Goal: Transaction & Acquisition: Purchase product/service

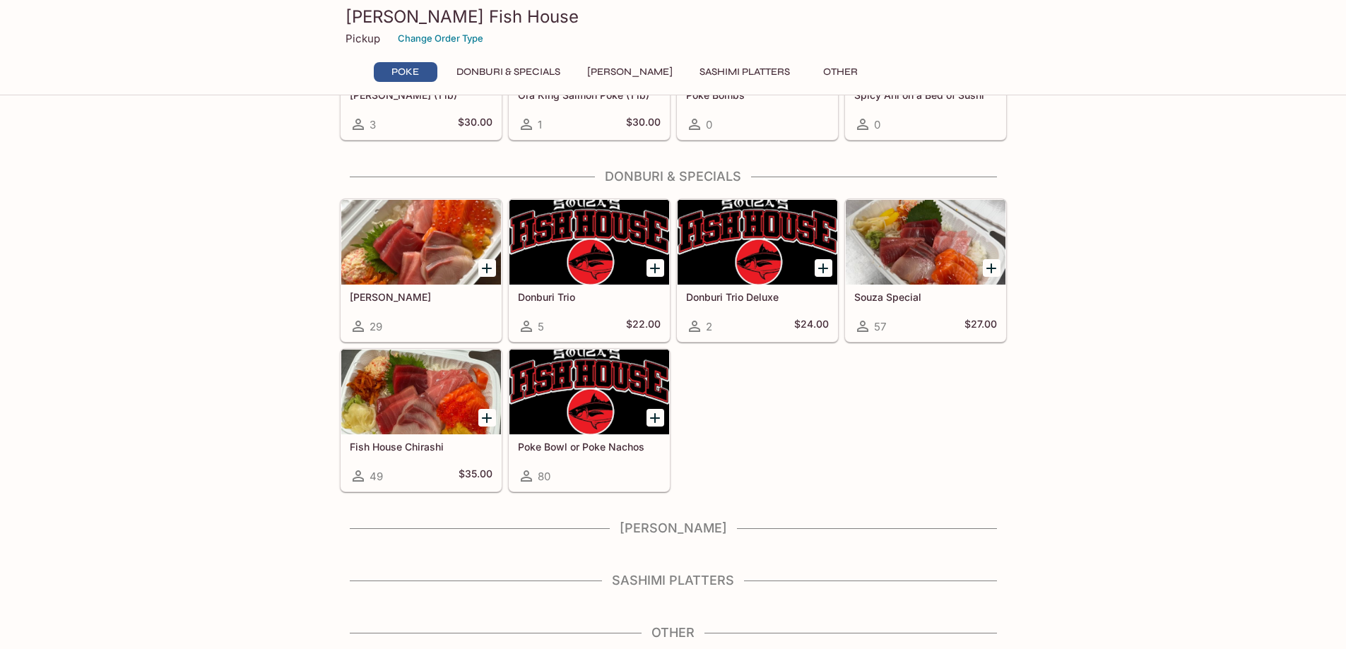
scroll to position [9, 0]
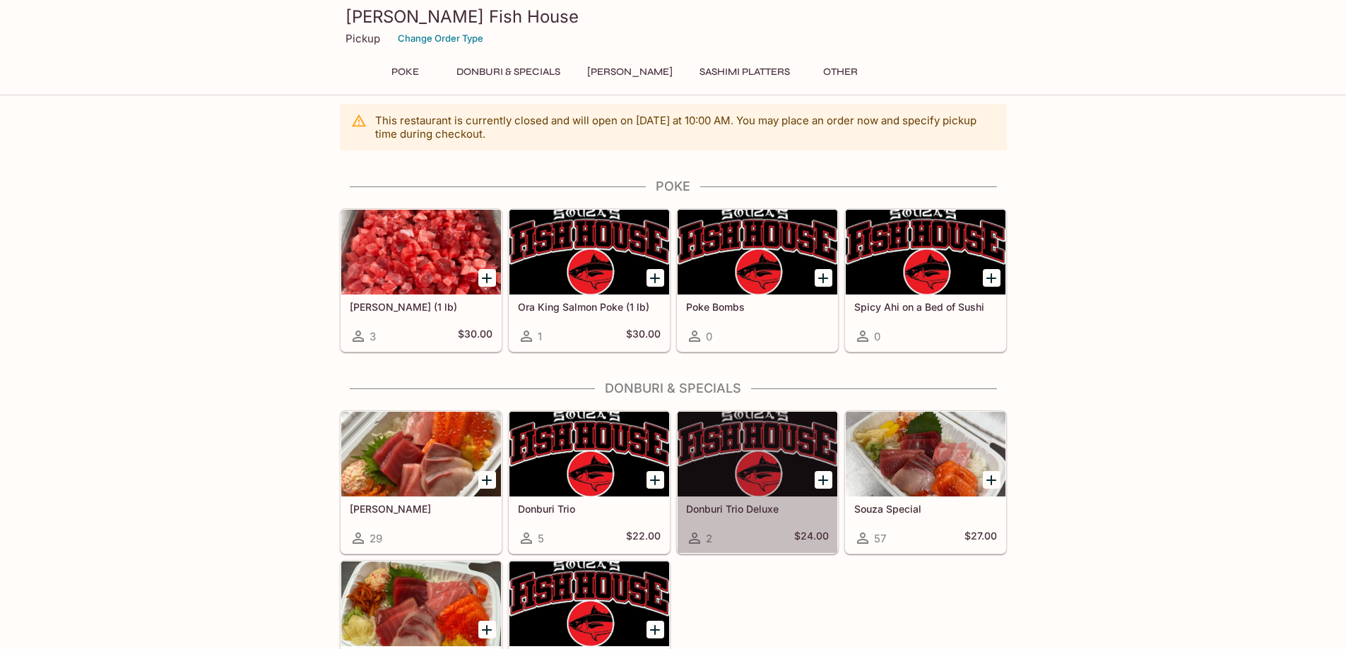
click at [731, 509] on h5 "Donburi Trio Deluxe" at bounding box center [757, 509] width 143 height 12
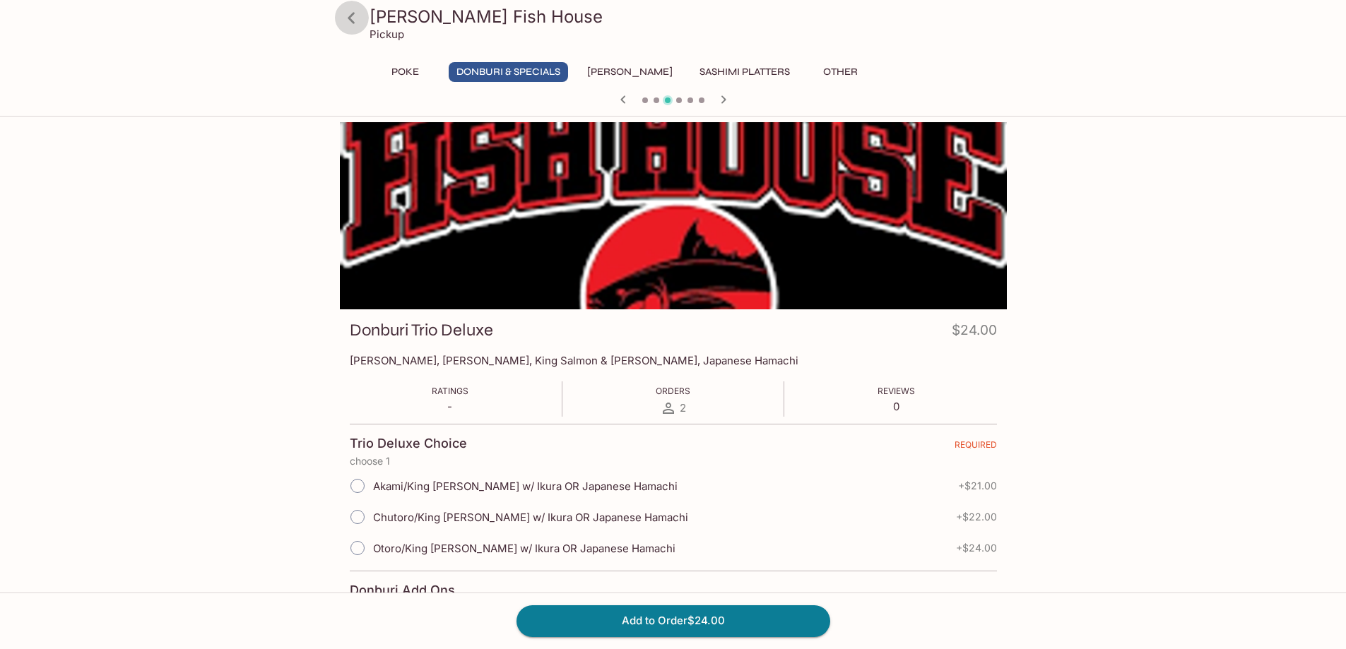
click at [349, 16] on icon at bounding box center [351, 17] width 7 height 11
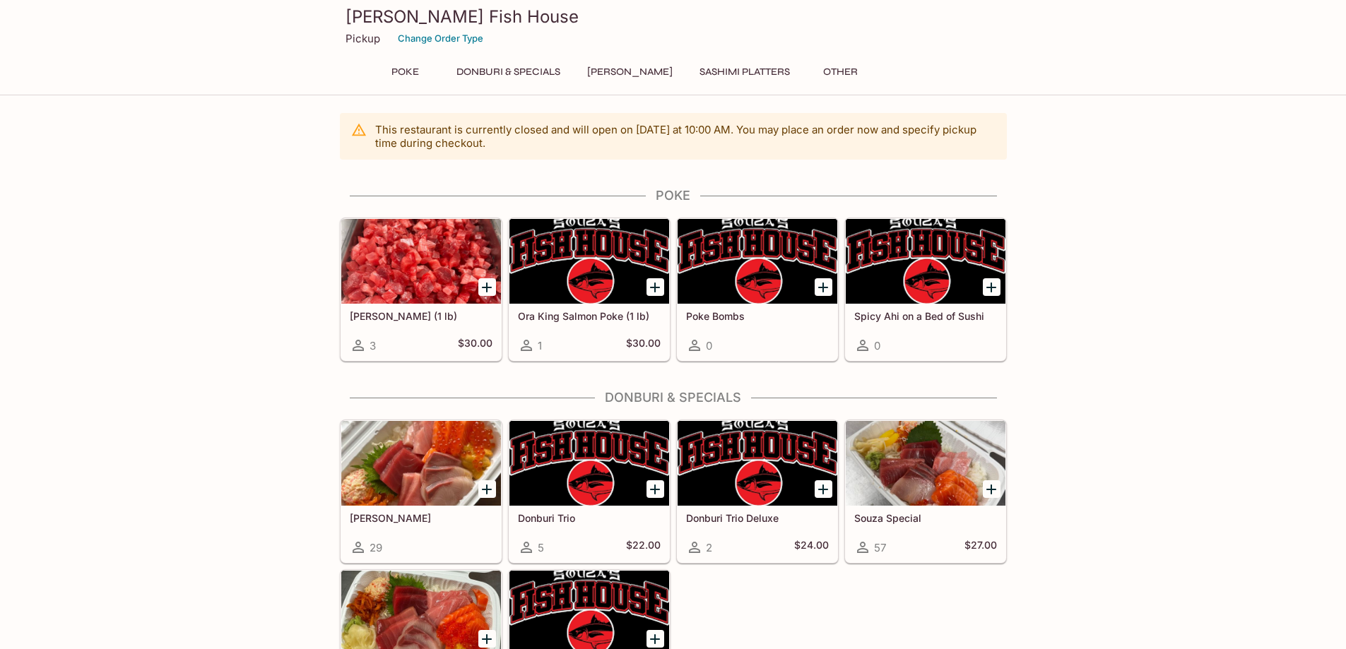
click at [546, 514] on h5 "Donburi Trio" at bounding box center [589, 518] width 143 height 12
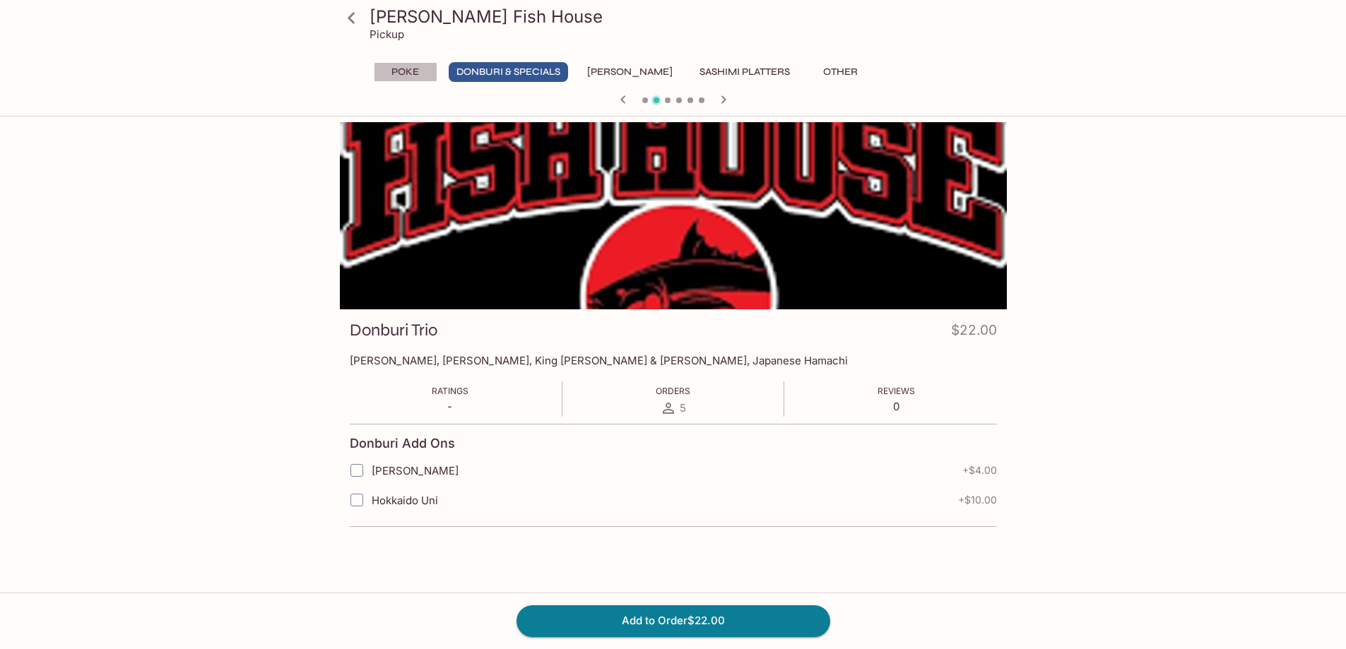
click at [395, 69] on button "Poke" at bounding box center [406, 72] width 64 height 20
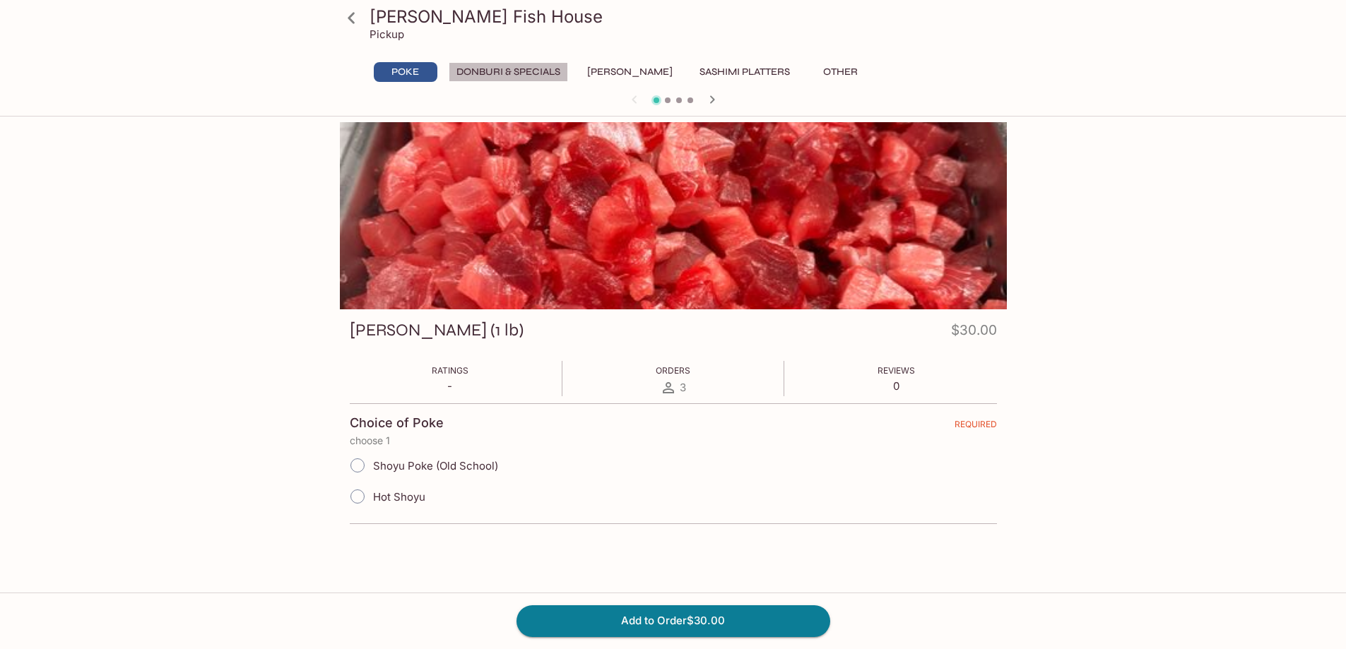
click at [506, 64] on button "Donburi & Specials" at bounding box center [508, 72] width 119 height 20
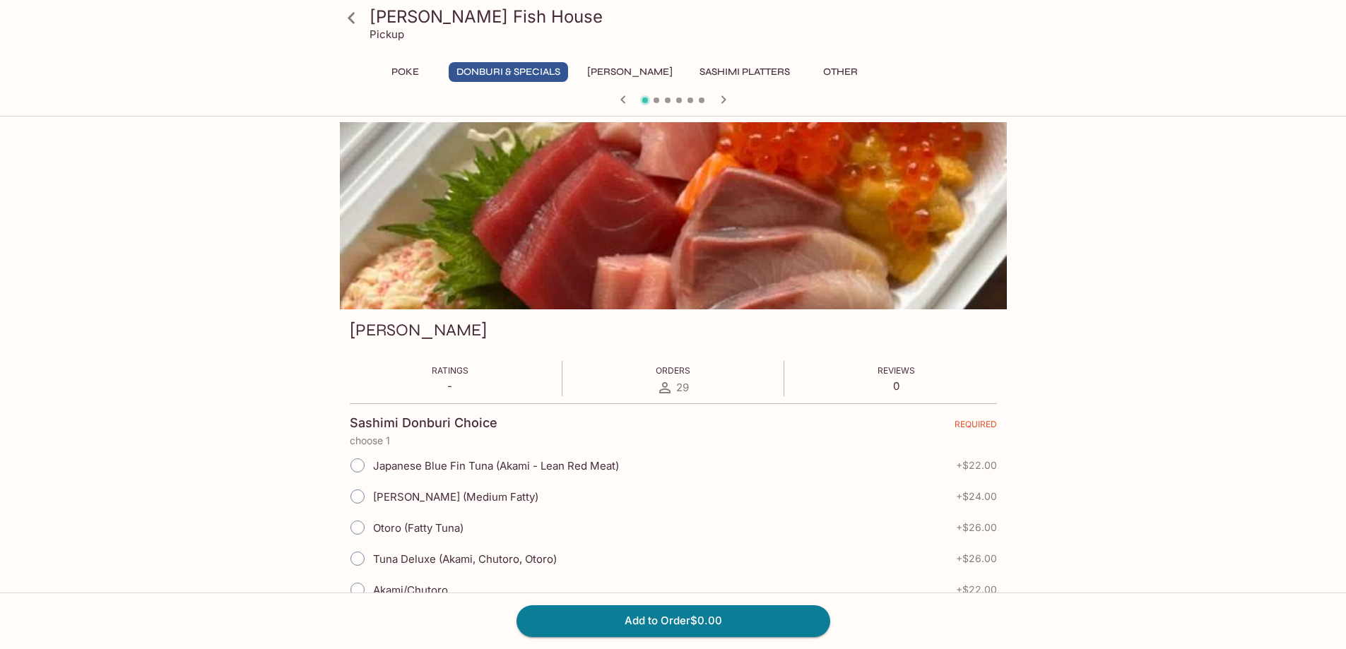
click at [633, 71] on button "[PERSON_NAME]" at bounding box center [630, 72] width 101 height 20
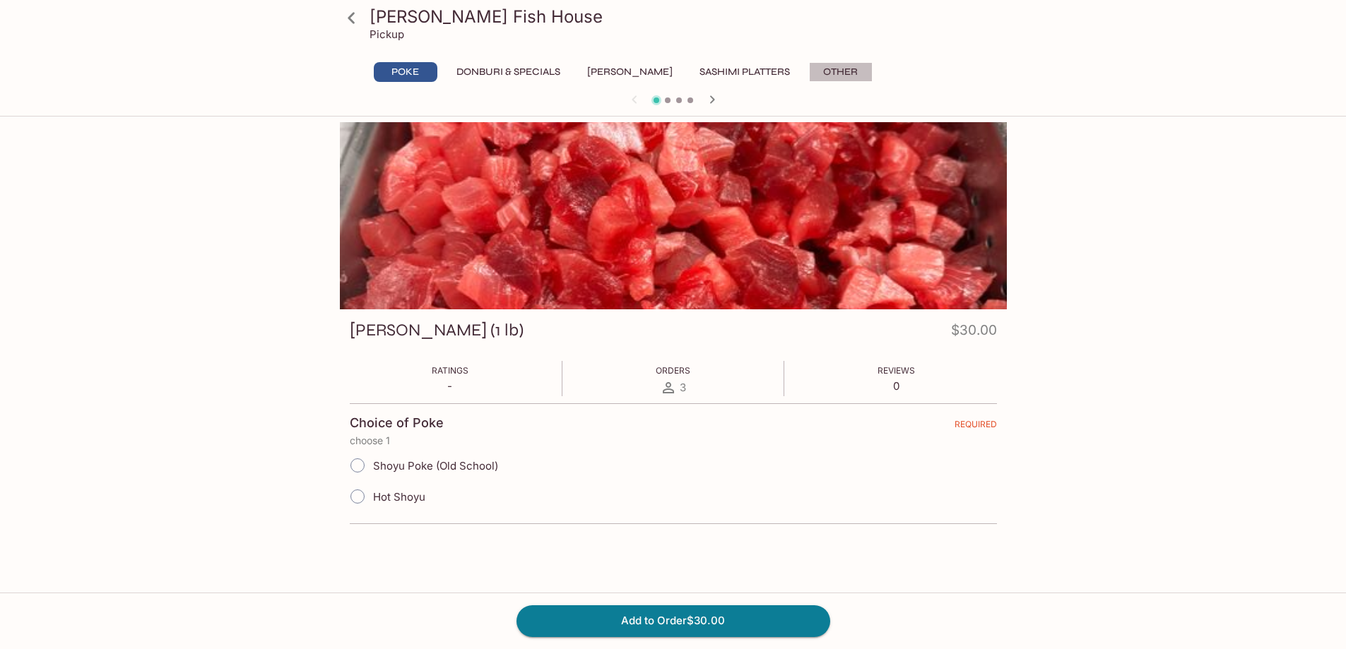
click at [825, 71] on button "Other" at bounding box center [841, 72] width 64 height 20
click at [469, 69] on button "Donburi & Specials" at bounding box center [508, 72] width 119 height 20
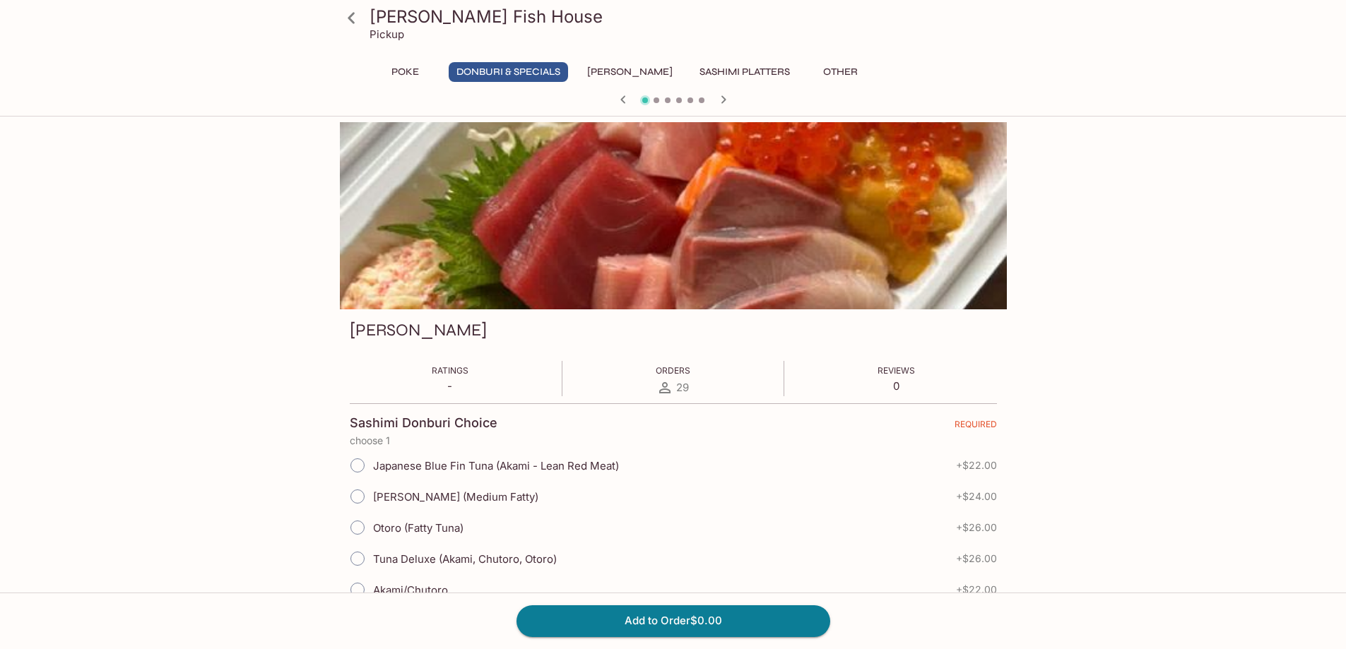
click at [490, 66] on button "Donburi & Specials" at bounding box center [508, 72] width 119 height 20
click at [396, 67] on button "Poke" at bounding box center [406, 72] width 64 height 20
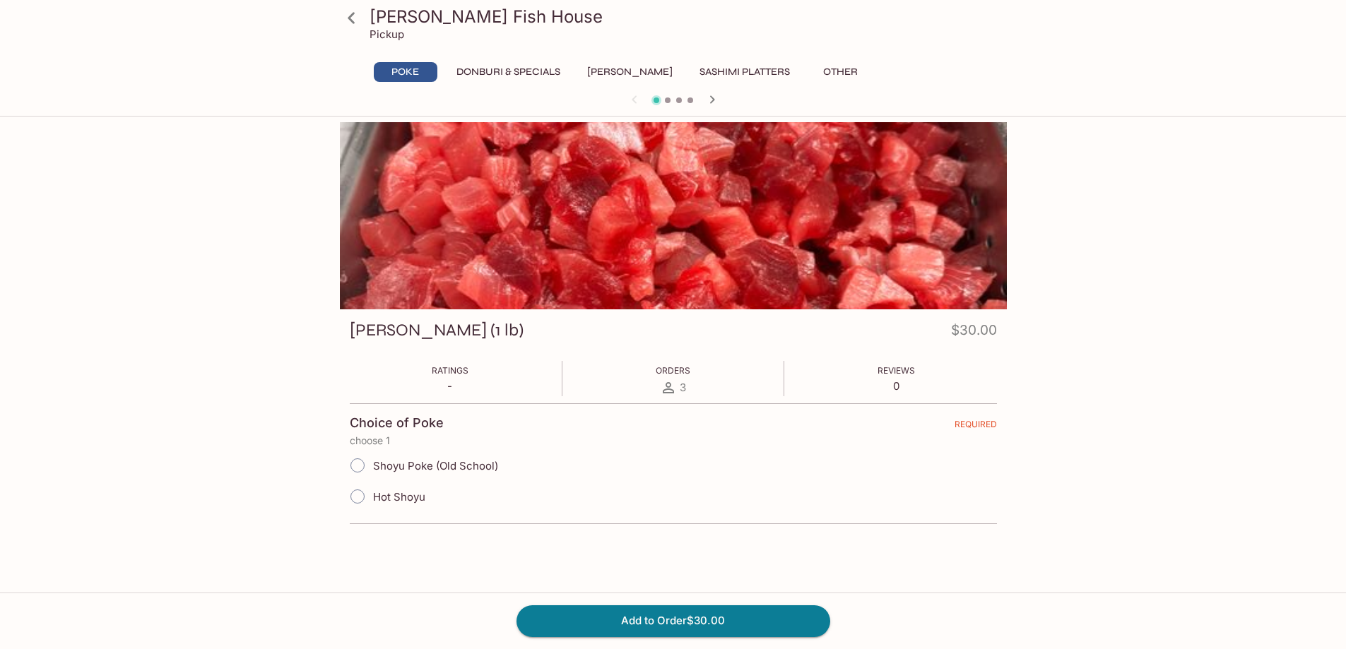
click at [343, 7] on icon at bounding box center [351, 18] width 25 height 25
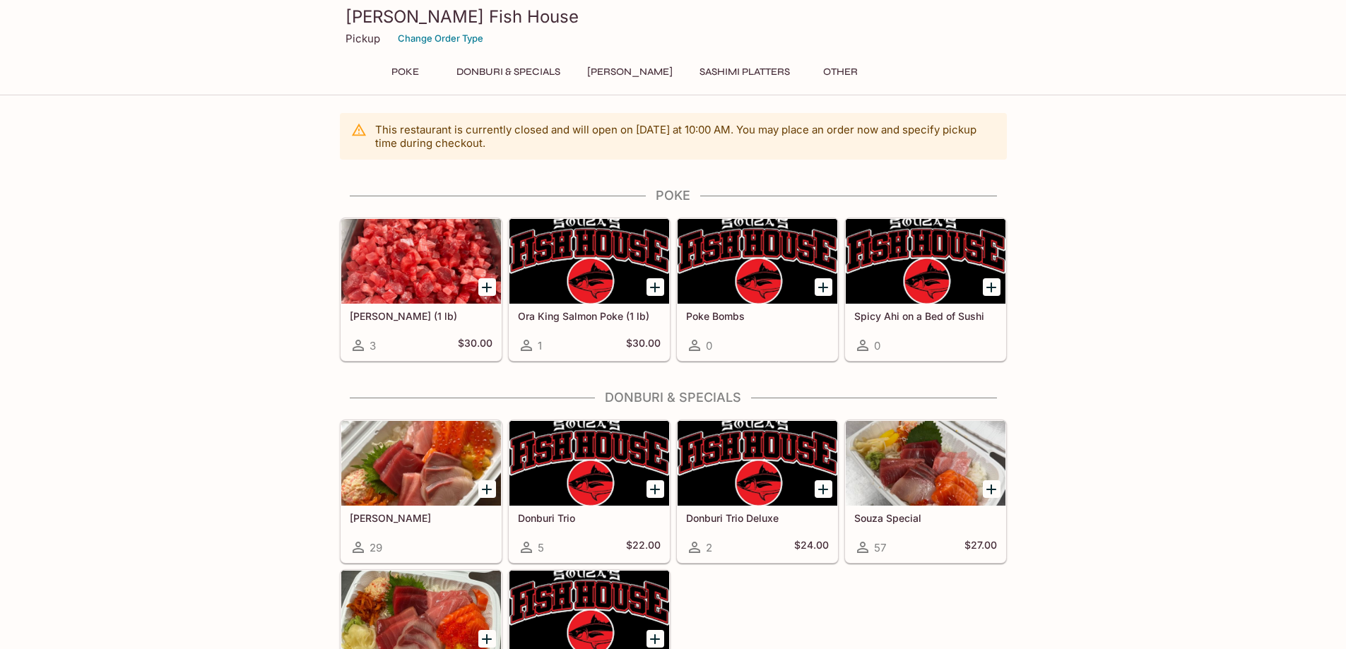
scroll to position [141, 0]
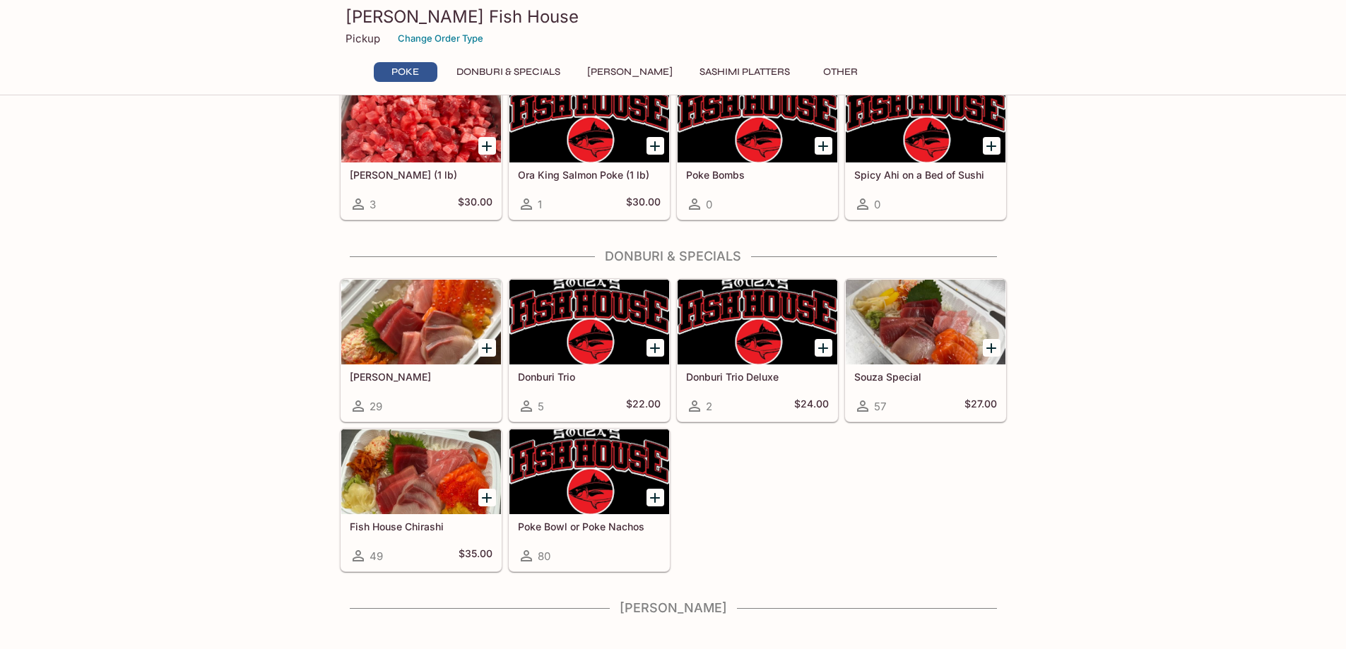
click at [888, 373] on h5 "Souza Special" at bounding box center [925, 377] width 143 height 12
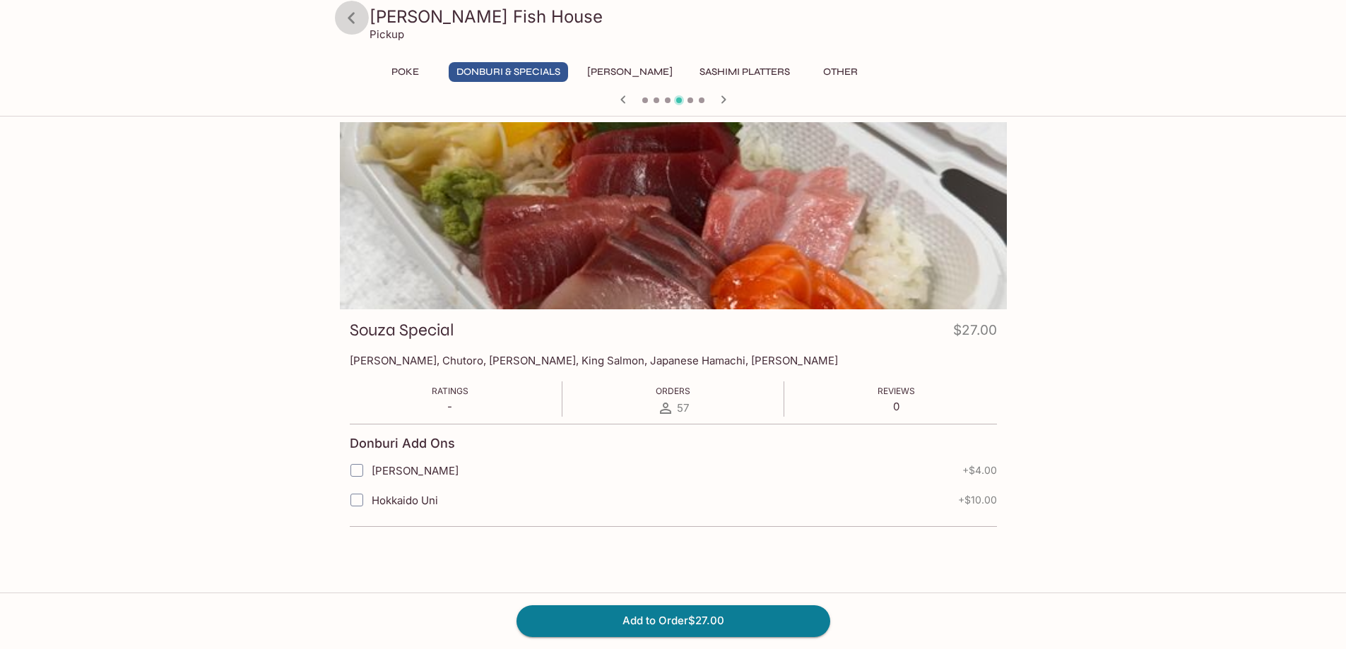
click at [346, 17] on icon at bounding box center [351, 18] width 25 height 25
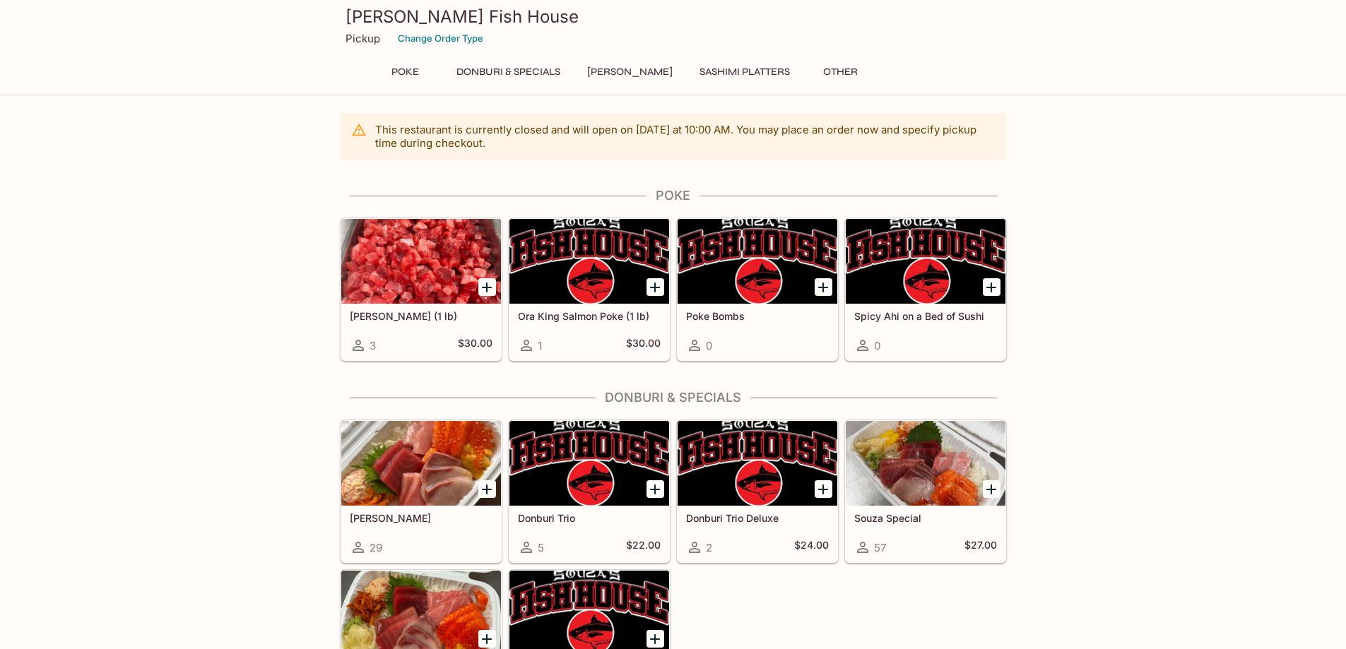
click at [565, 516] on h5 "Donburi Trio" at bounding box center [589, 518] width 143 height 12
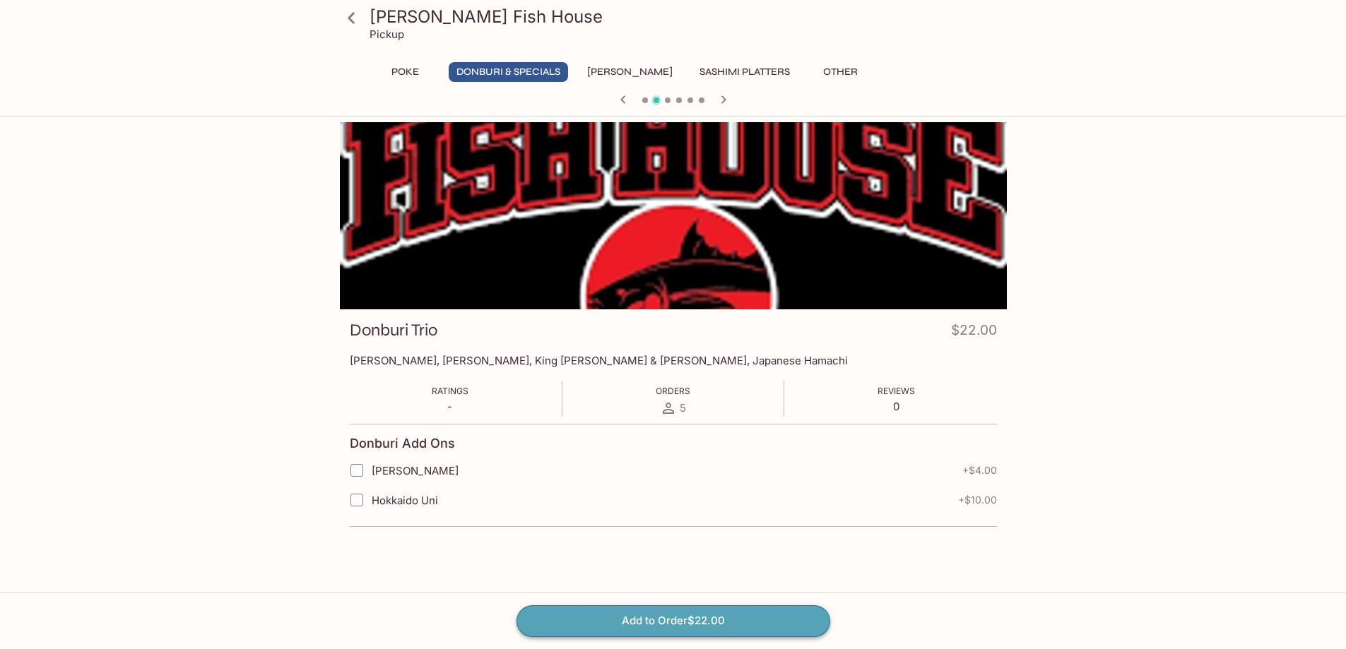
click at [705, 613] on button "Add to Order $22.00" at bounding box center [674, 621] width 314 height 31
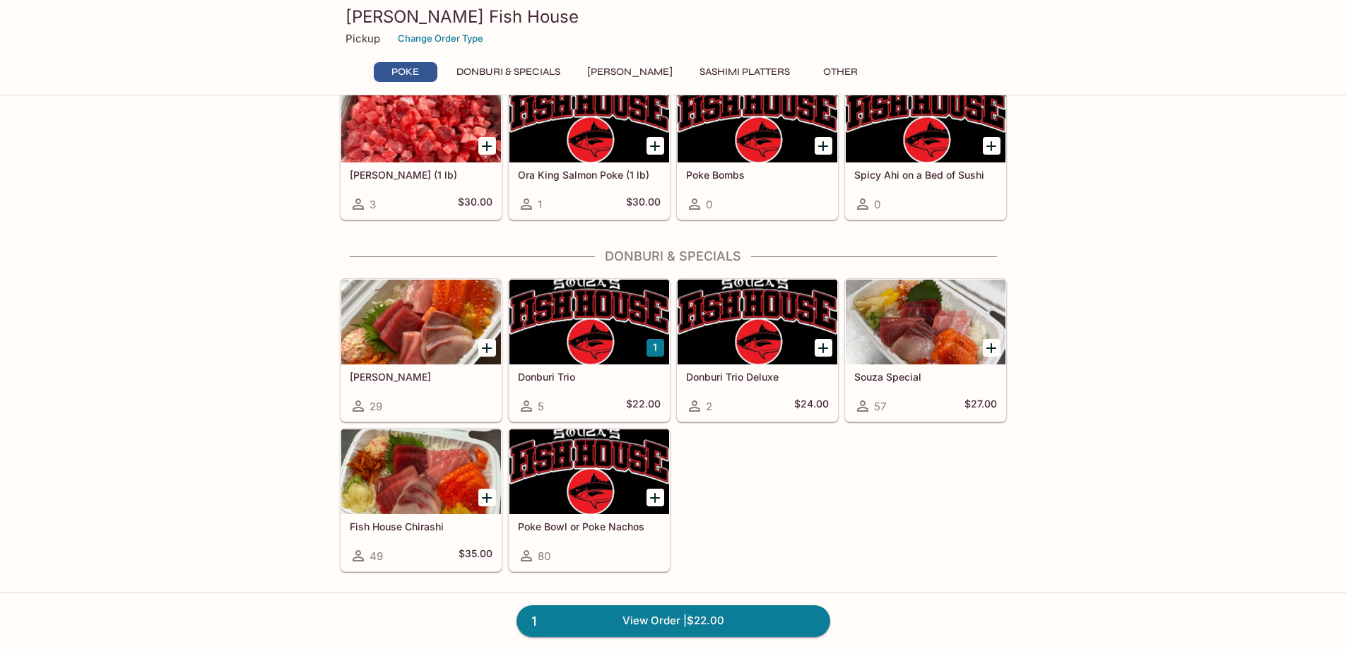
scroll to position [292, 0]
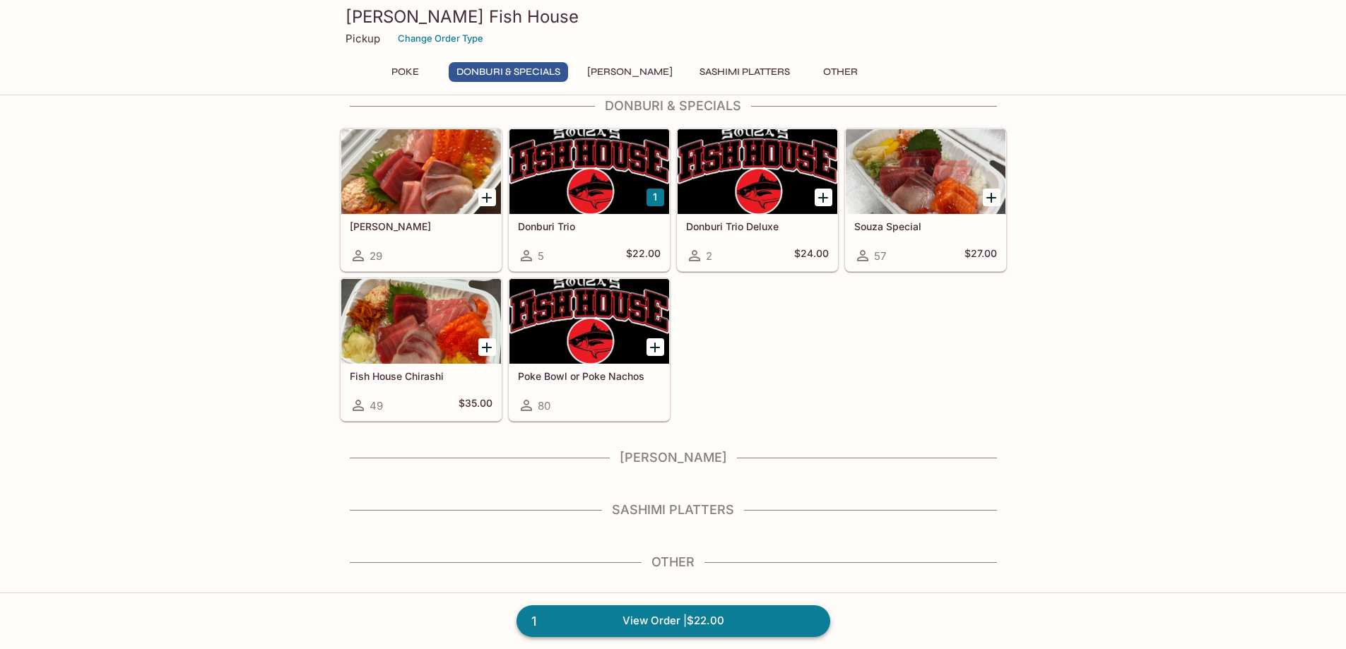
click at [641, 613] on link "1 View Order | $22.00" at bounding box center [674, 621] width 314 height 31
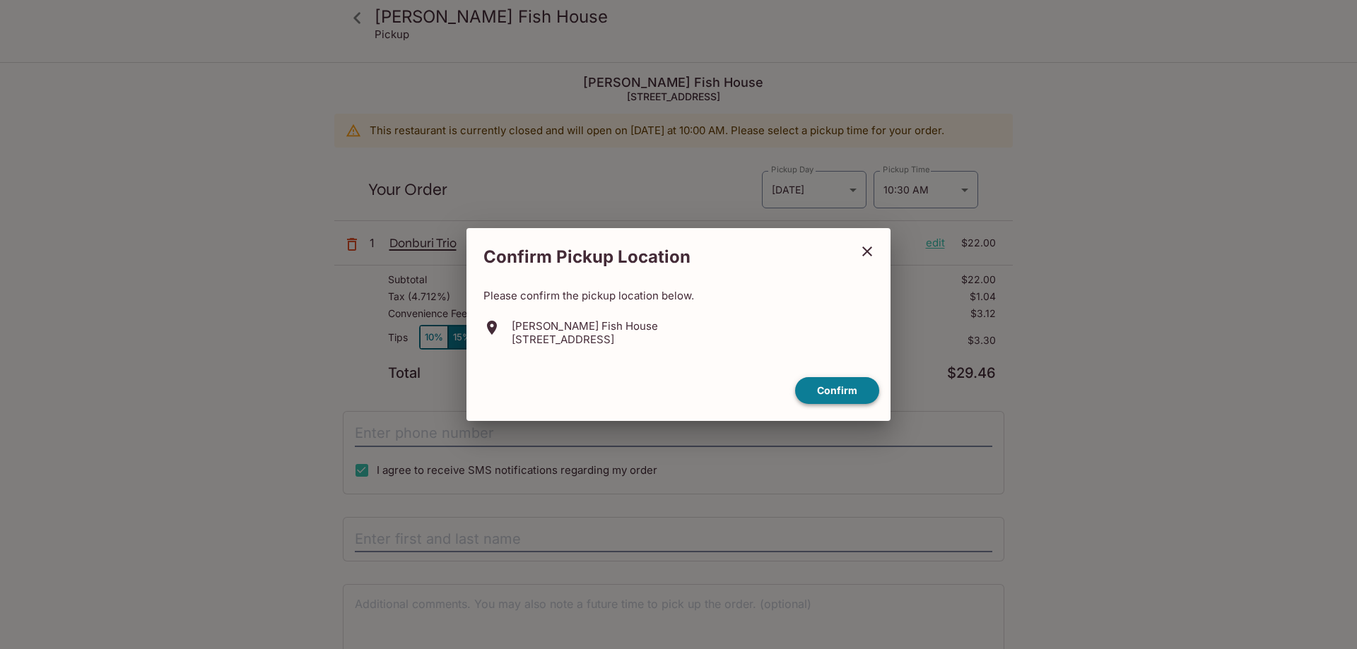
click at [849, 391] on button "Confirm" at bounding box center [837, 391] width 84 height 28
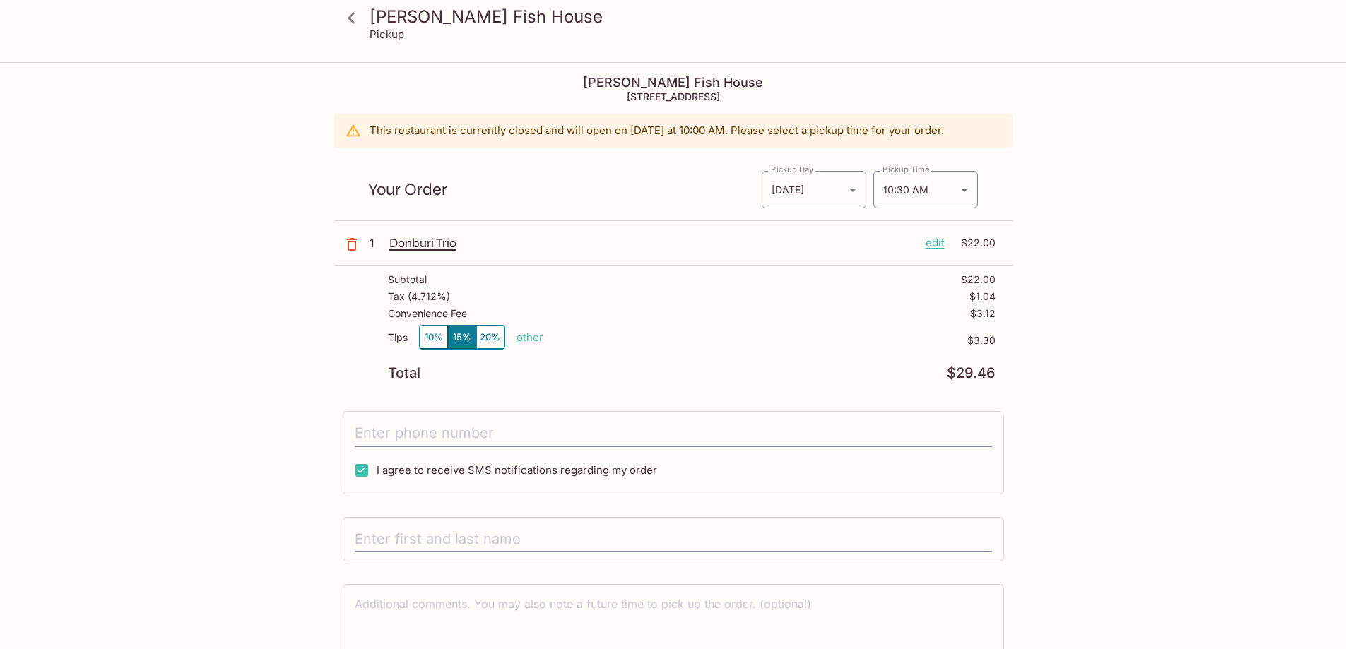
click at [939, 247] on p "edit" at bounding box center [935, 243] width 19 height 16
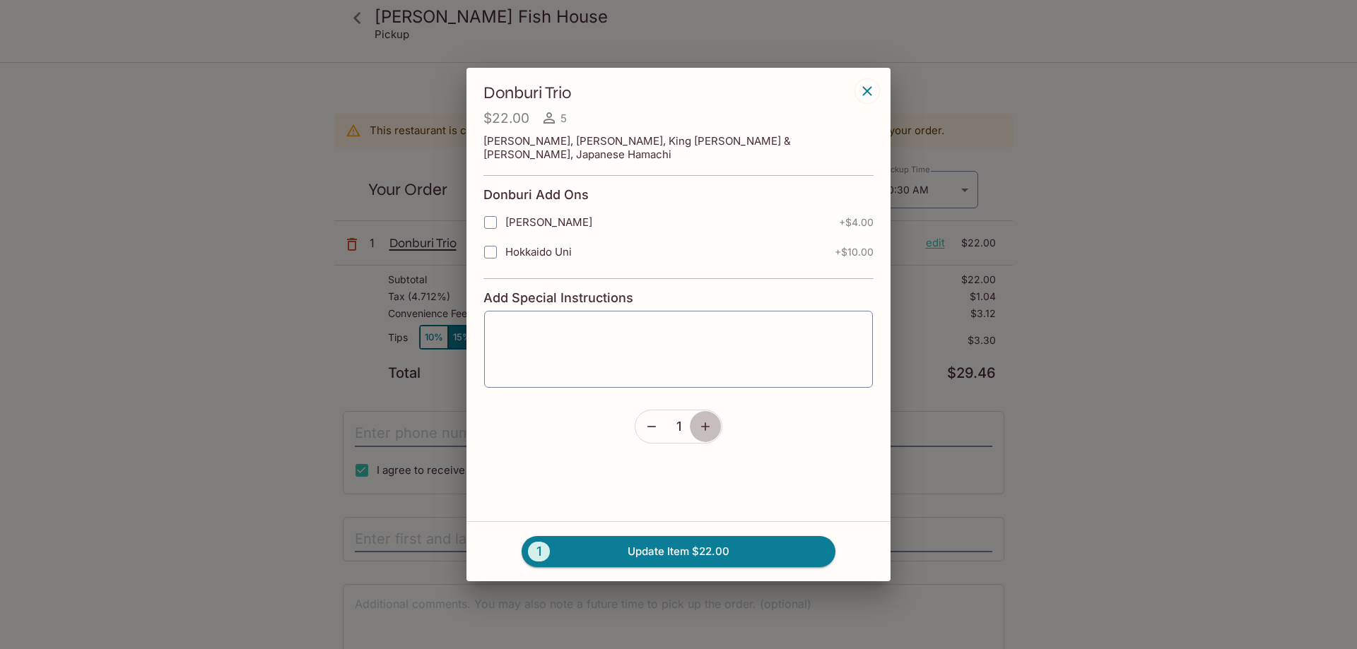
click at [705, 420] on icon "button" at bounding box center [705, 427] width 14 height 14
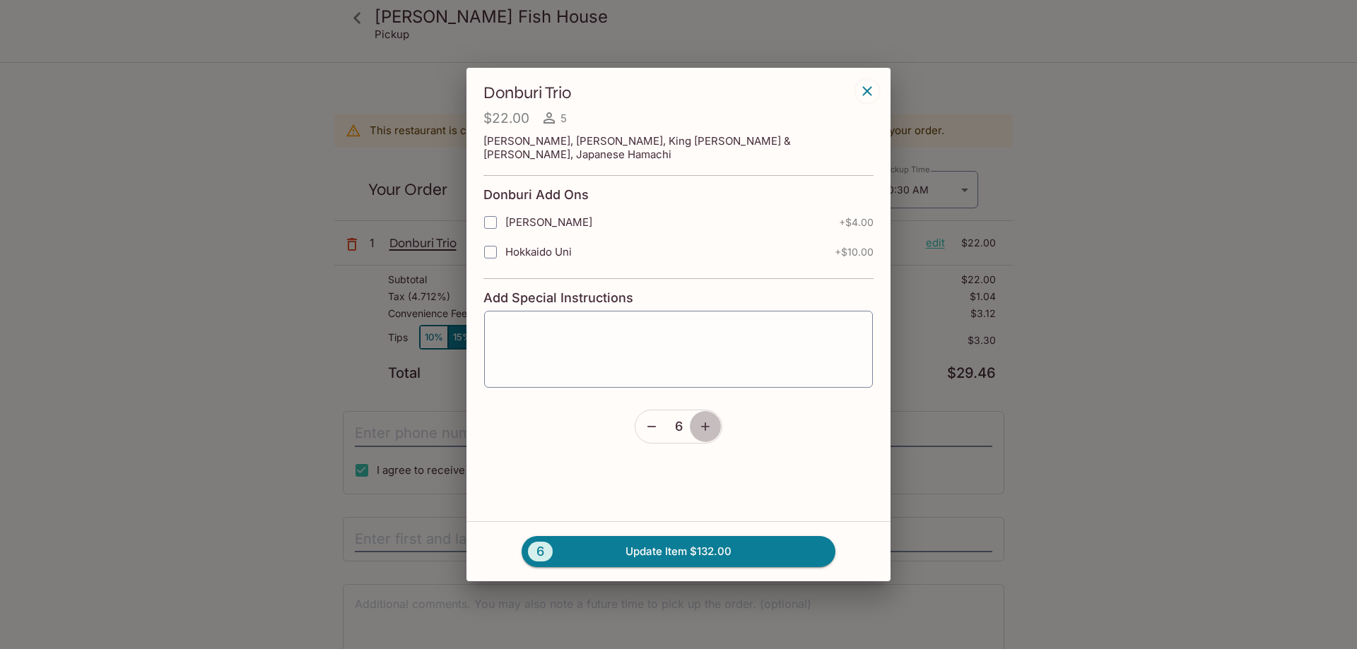
click at [705, 420] on icon "button" at bounding box center [705, 427] width 14 height 14
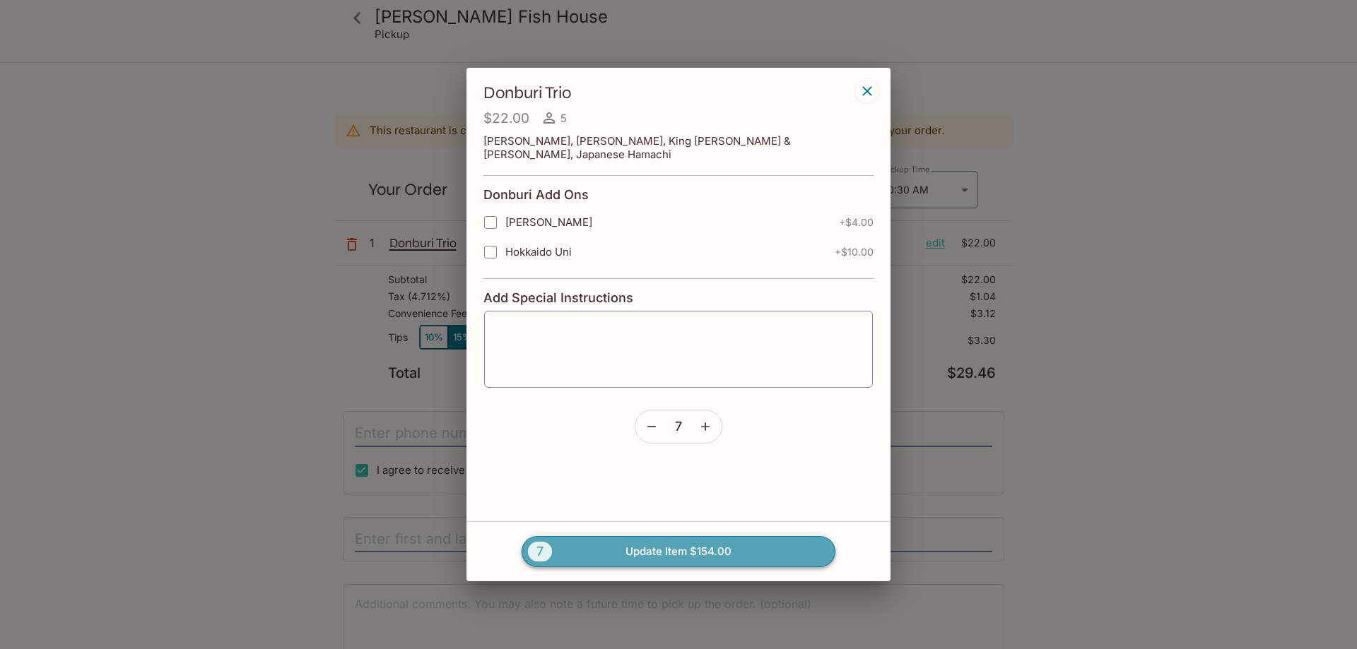
click at [661, 552] on button "7 Update Item $154.00" at bounding box center [679, 551] width 314 height 31
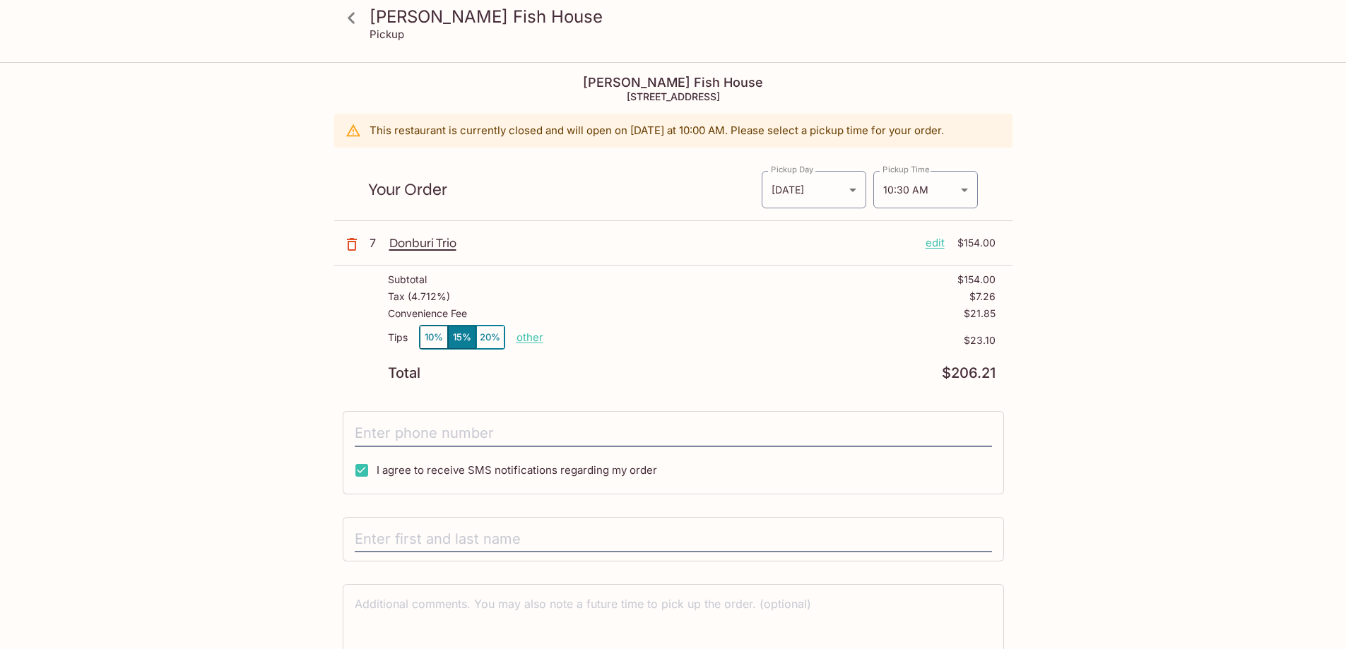
click at [433, 338] on button "10%" at bounding box center [434, 337] width 28 height 23
click at [525, 340] on p "other" at bounding box center [530, 337] width 27 height 13
click at [525, 372] on div "Total $198.51" at bounding box center [692, 373] width 608 height 13
